Goal: Task Accomplishment & Management: Manage account settings

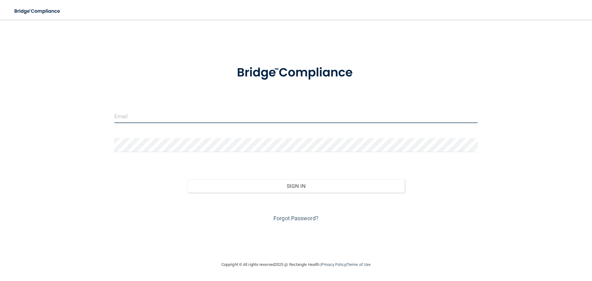
click at [152, 118] on input "email" at bounding box center [295, 116] width 363 height 14
type input "[EMAIL_ADDRESS][DOMAIN_NAME]"
click at [172, 118] on input "[EMAIL_ADDRESS][DOMAIN_NAME]" at bounding box center [295, 116] width 363 height 14
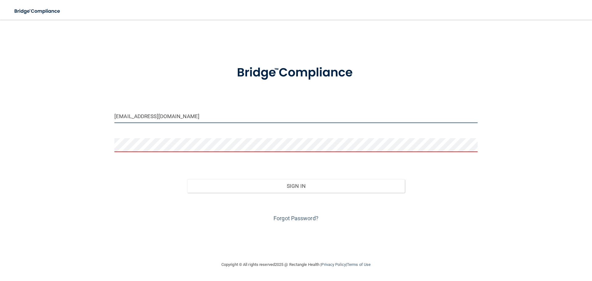
drag, startPoint x: 174, startPoint y: 117, endPoint x: 35, endPoint y: 91, distance: 141.4
click at [35, 91] on div "[EMAIL_ADDRESS][DOMAIN_NAME] Invalid email/password. You don't have permission …" at bounding box center [295, 140] width 567 height 229
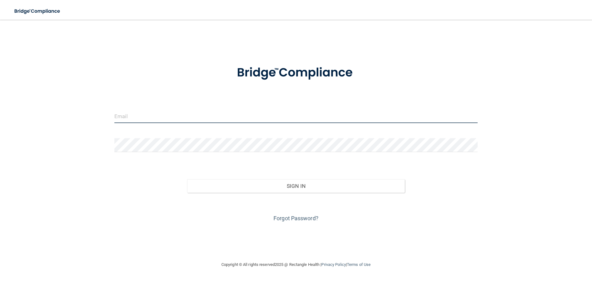
click at [134, 116] on input "email" at bounding box center [295, 116] width 363 height 14
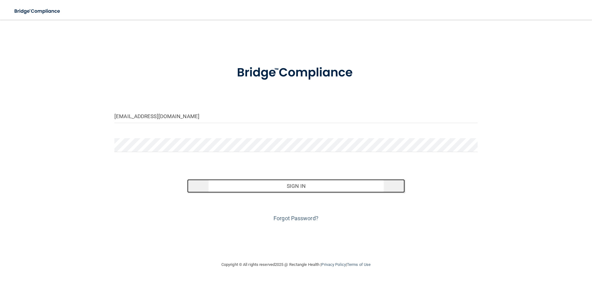
click at [280, 185] on button "Sign In" at bounding box center [296, 186] width 218 height 14
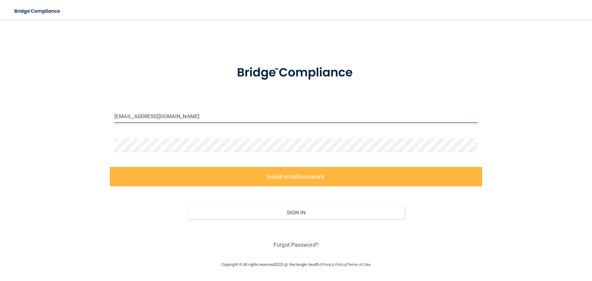
click at [190, 115] on input "jaredwuddsinc@gmail.com" at bounding box center [295, 116] width 363 height 14
drag, startPoint x: 188, startPoint y: 116, endPoint x: 0, endPoint y: 80, distance: 191.9
click at [0, 80] on main "jaredwuddsinc@gmail.com Invalid email/password. You don't have permission to ac…" at bounding box center [296, 150] width 592 height 261
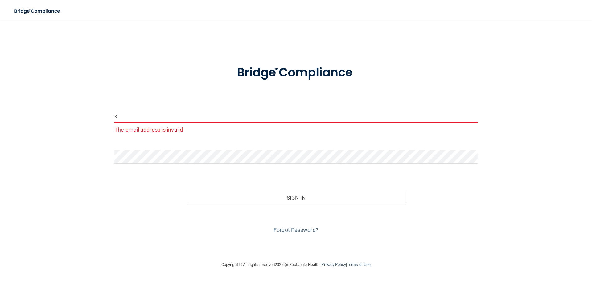
drag, startPoint x: 173, startPoint y: 121, endPoint x: 174, endPoint y: 125, distance: 3.9
click at [174, 125] on div "k The email address is invalid" at bounding box center [295, 122] width 363 height 26
type input "[EMAIL_ADDRESS][DOMAIN_NAME]"
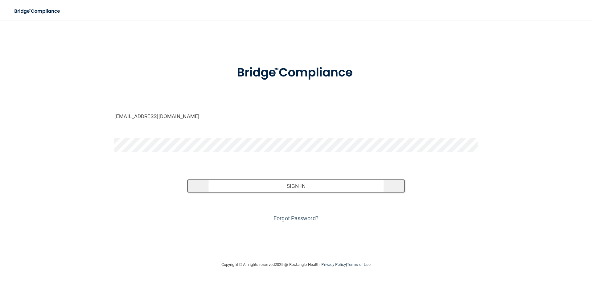
click at [268, 185] on button "Sign In" at bounding box center [296, 186] width 218 height 14
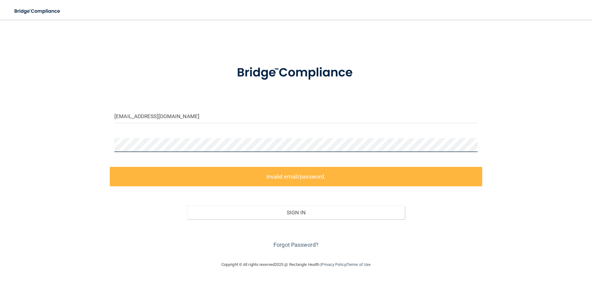
click at [0, 104] on main "kmnbooks@yahoo.com Invalid email/password. You don't have permission to access …" at bounding box center [296, 150] width 592 height 261
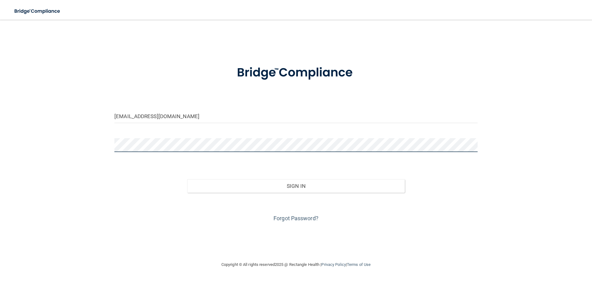
click at [187, 179] on button "Sign In" at bounding box center [296, 186] width 218 height 14
